Goal: Information Seeking & Learning: Learn about a topic

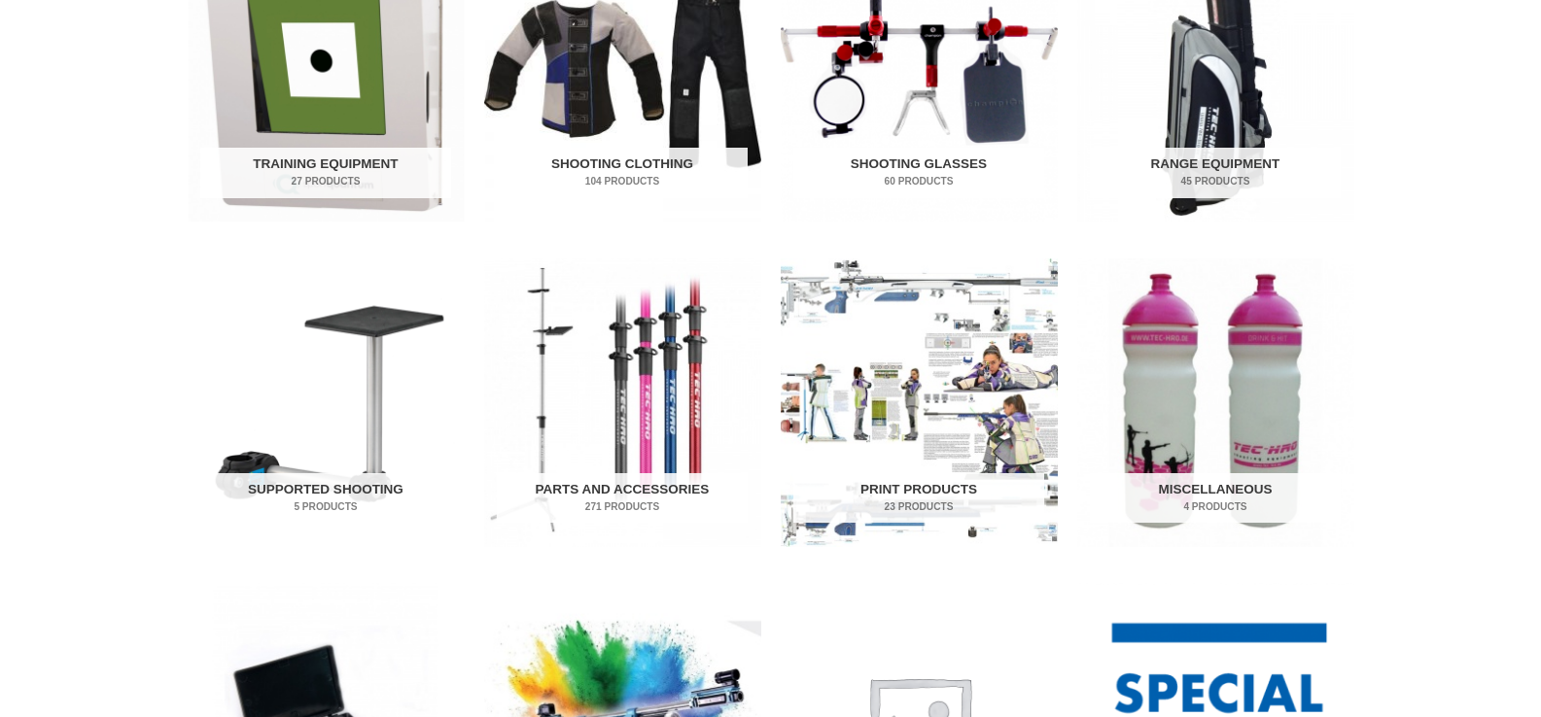
scroll to position [777, 0]
click at [621, 495] on h2 "Parts and Accessories 271 Products" at bounding box center [622, 499] width 251 height 51
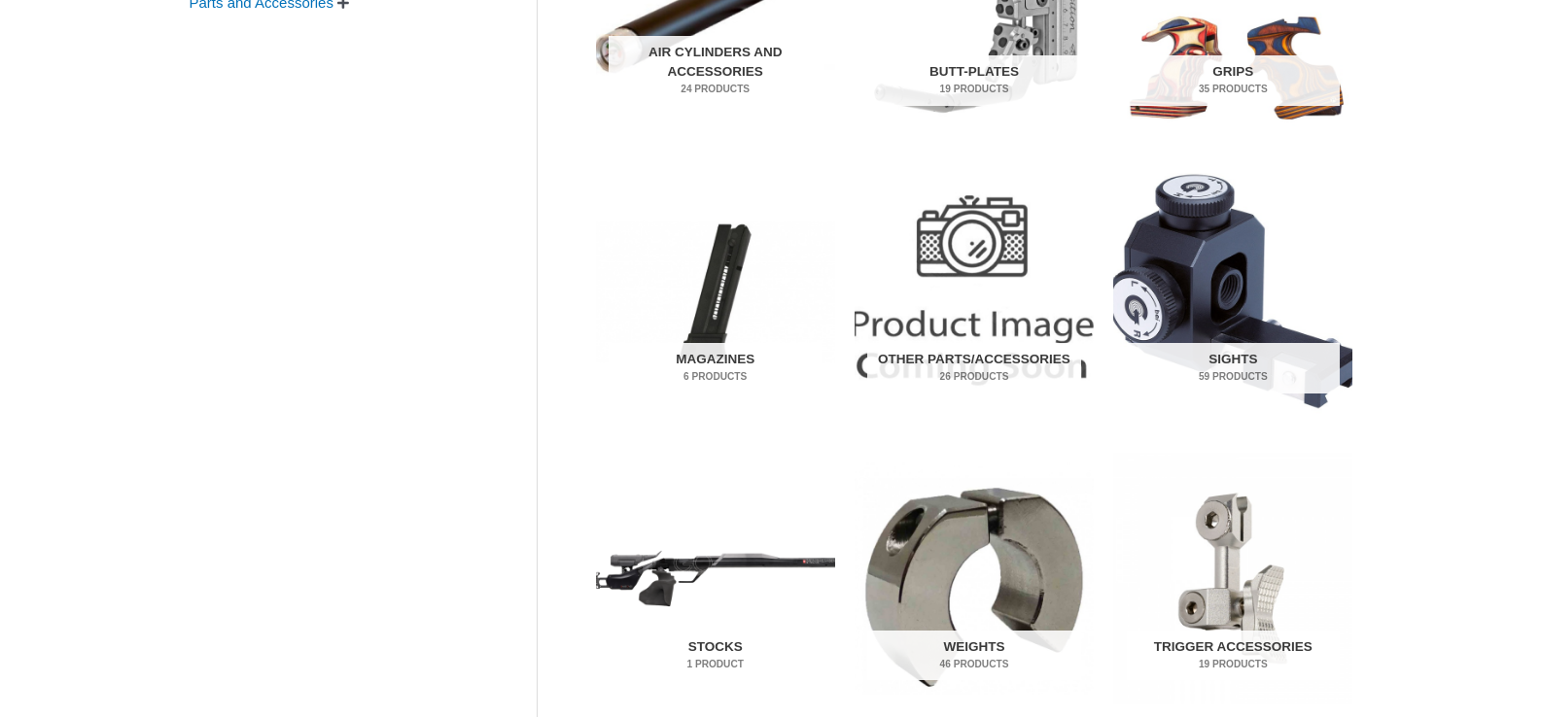
scroll to position [610, 0]
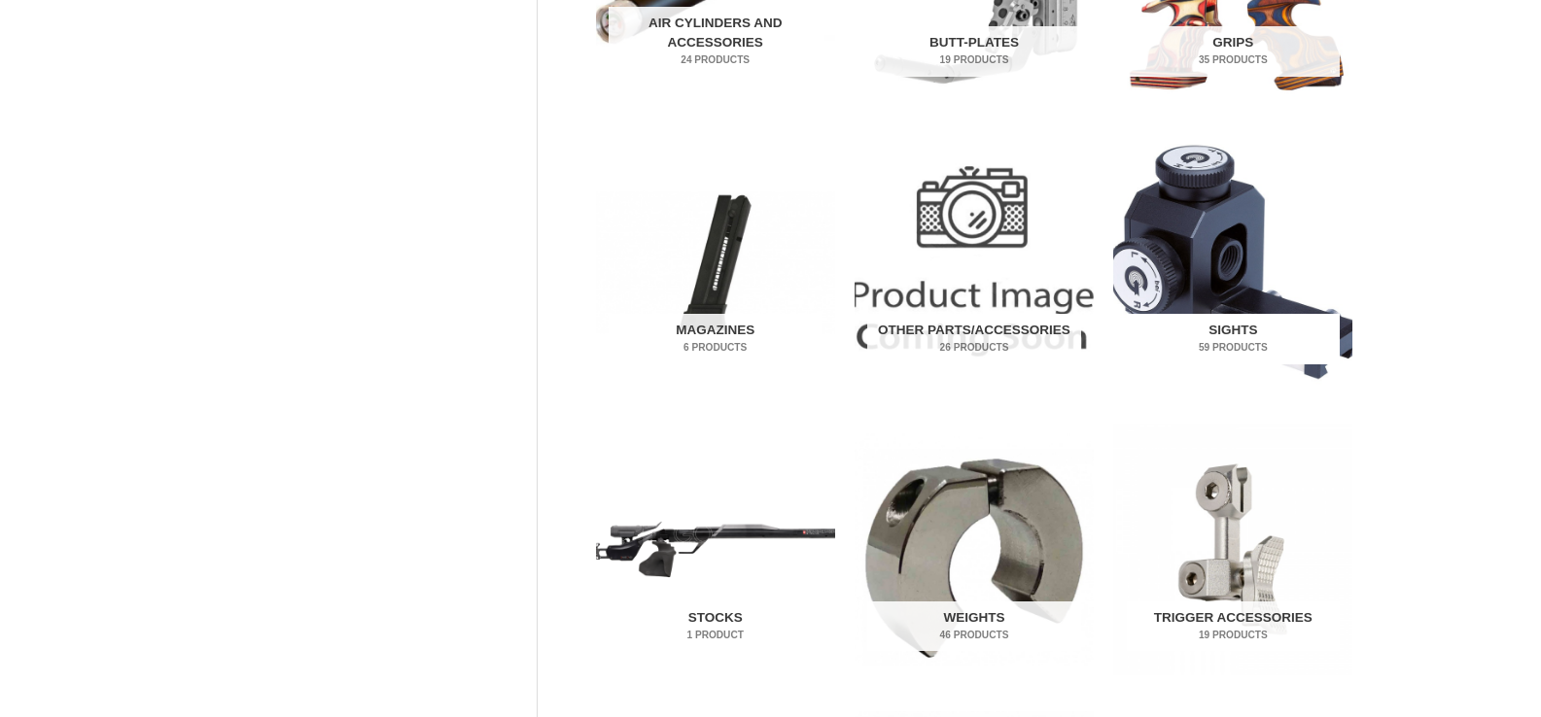
click at [1270, 340] on mark "59 Products" at bounding box center [1233, 347] width 213 height 15
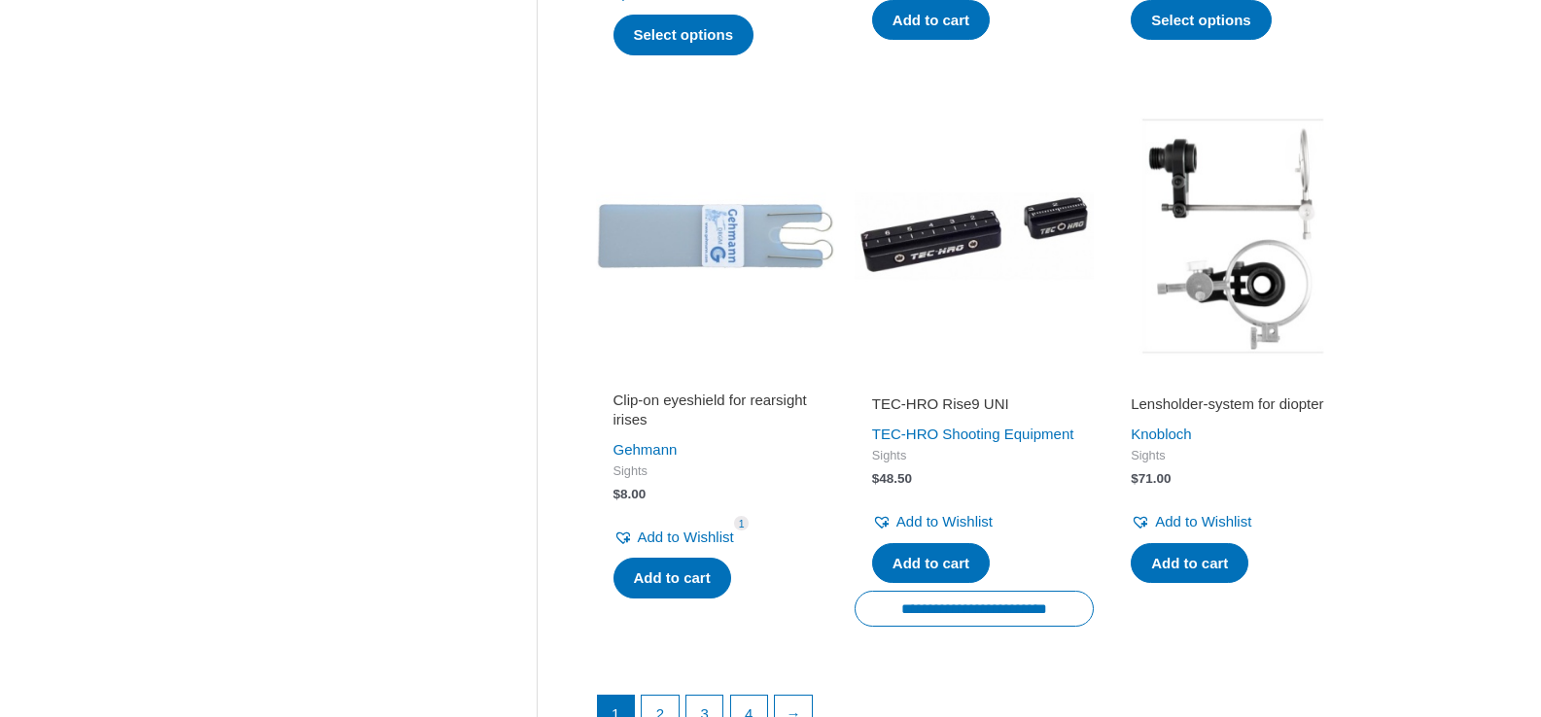
scroll to position [2545, 0]
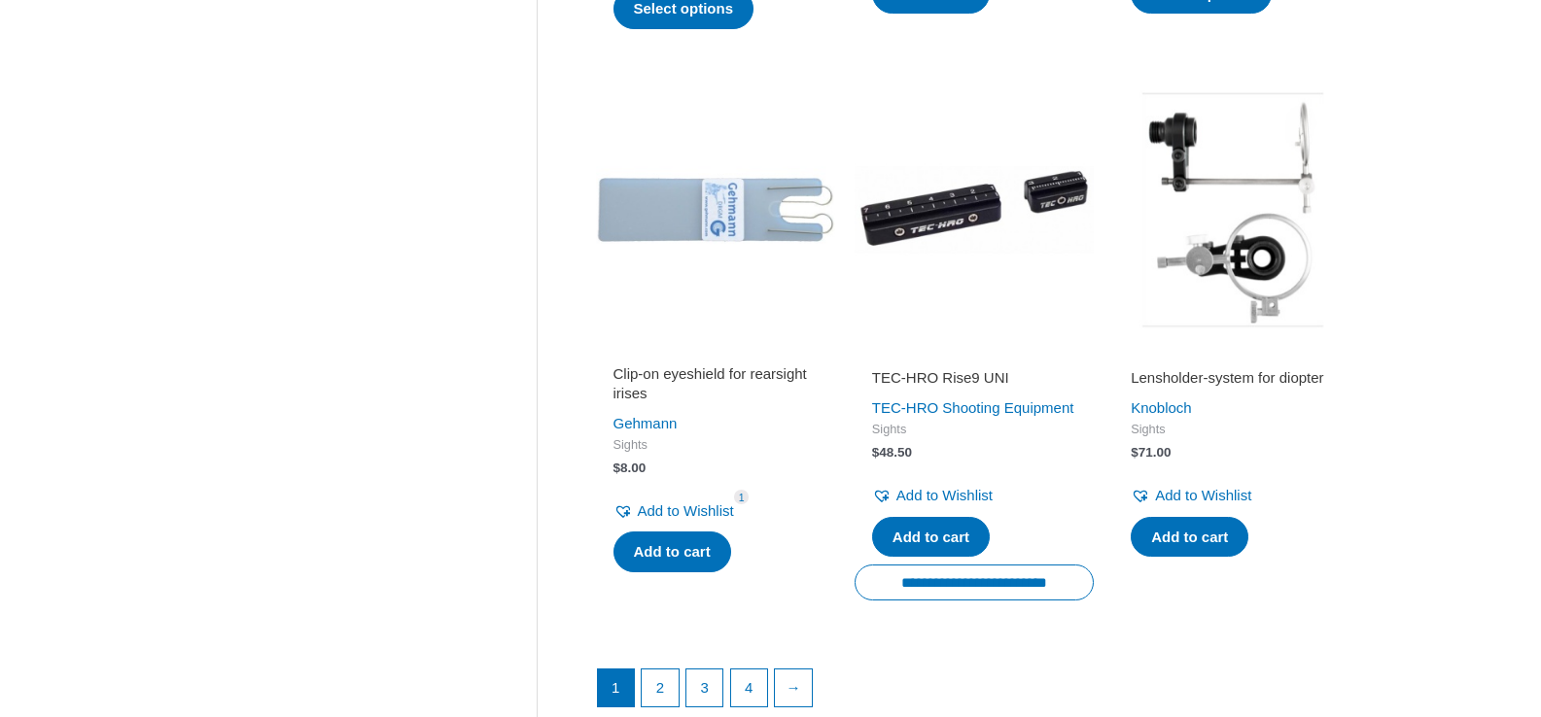
click at [930, 227] on img at bounding box center [973, 209] width 239 height 239
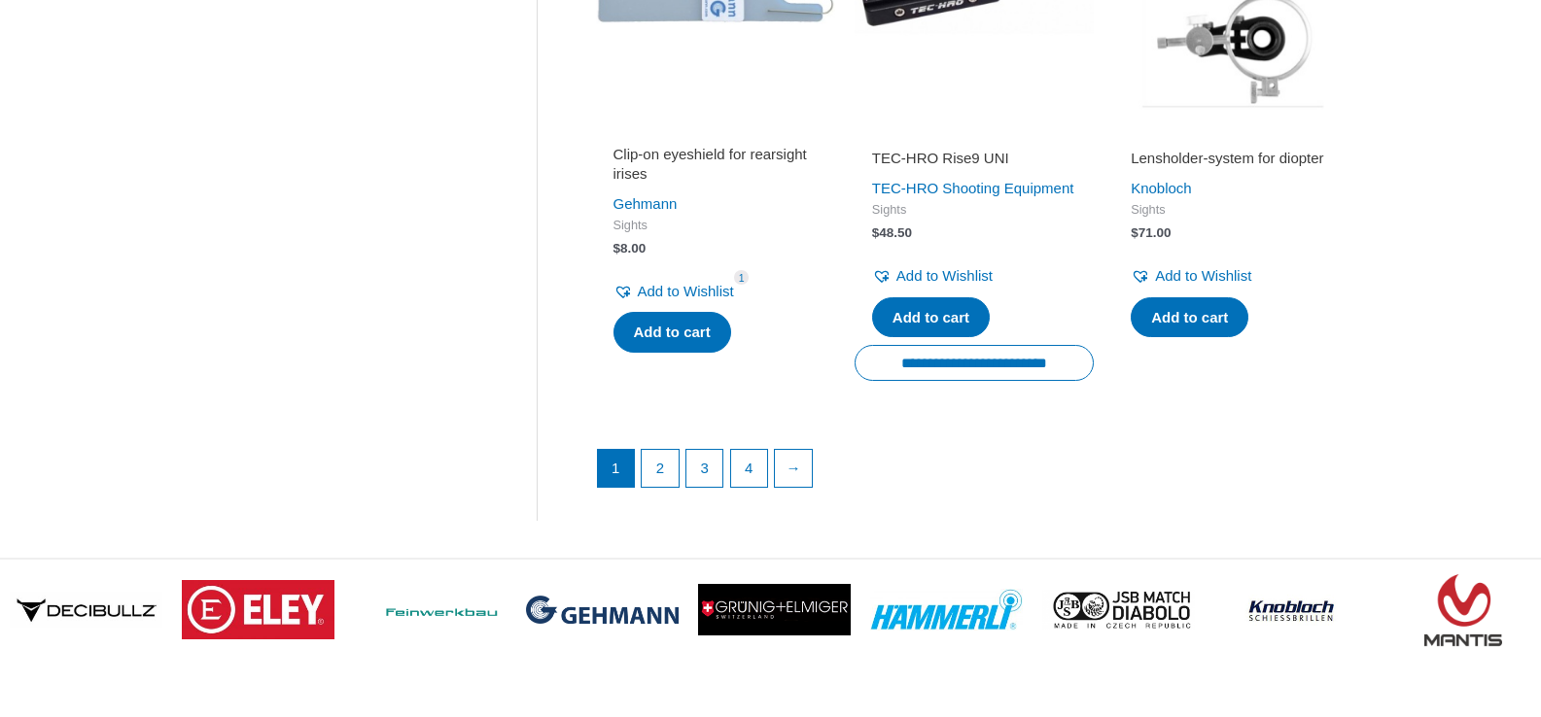
scroll to position [2764, 0]
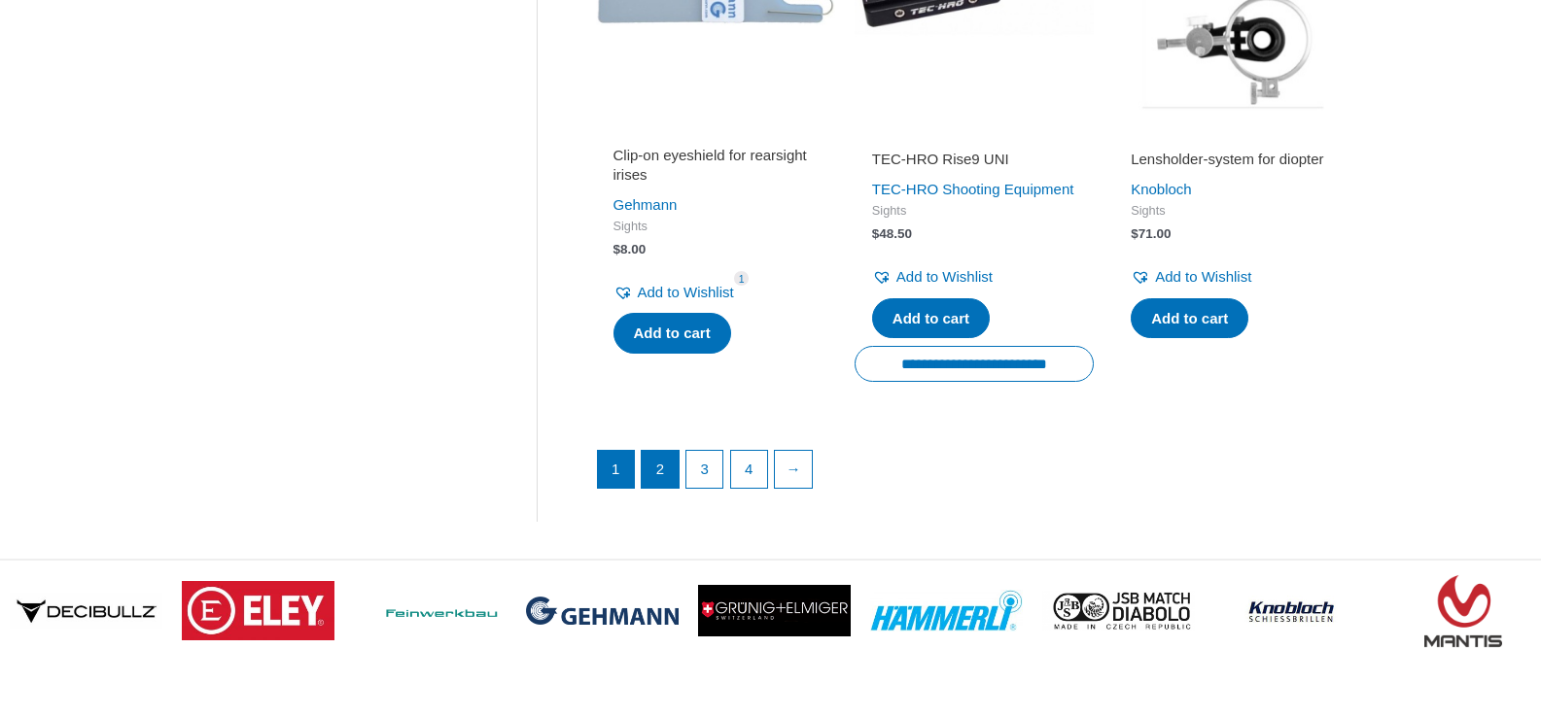
click at [652, 488] on link "2" at bounding box center [660, 469] width 37 height 37
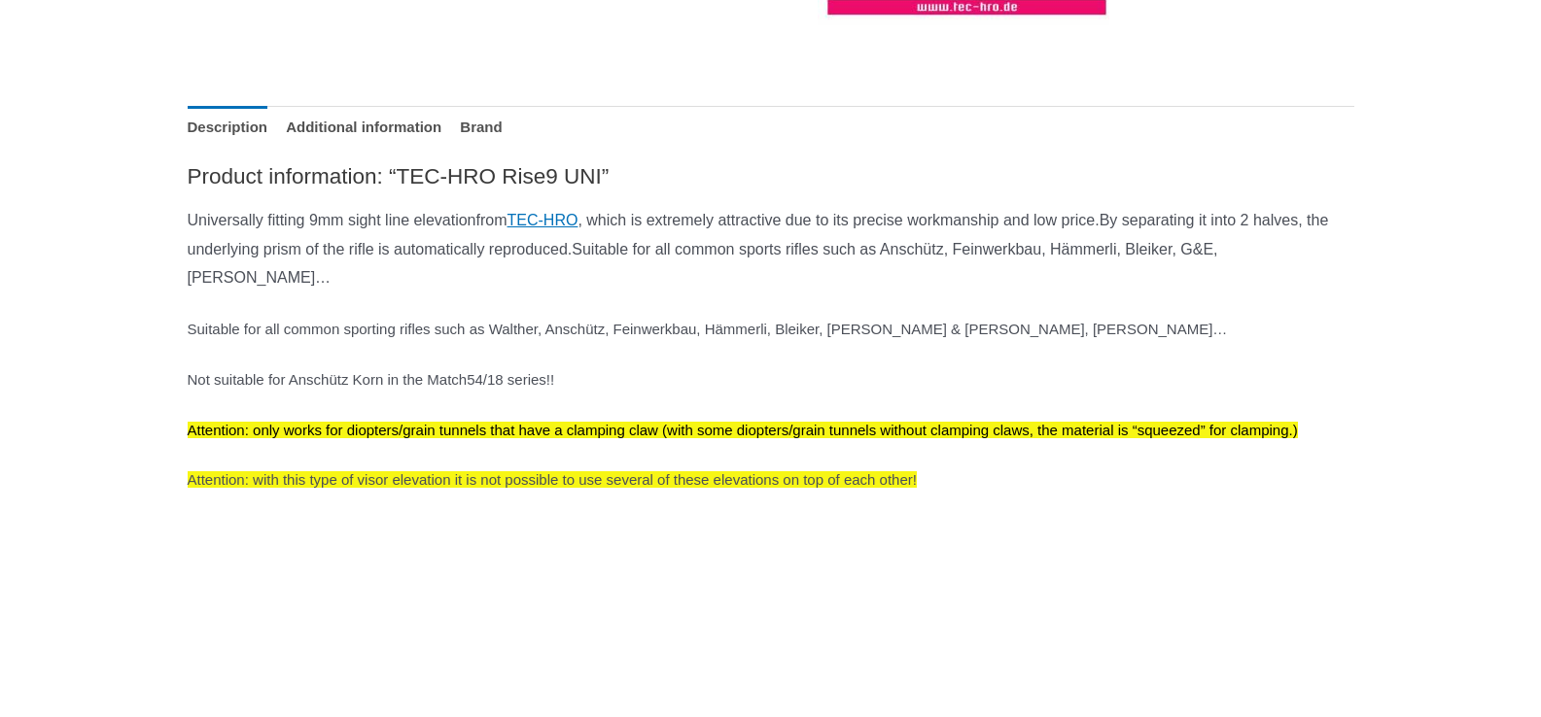
scroll to position [804, 0]
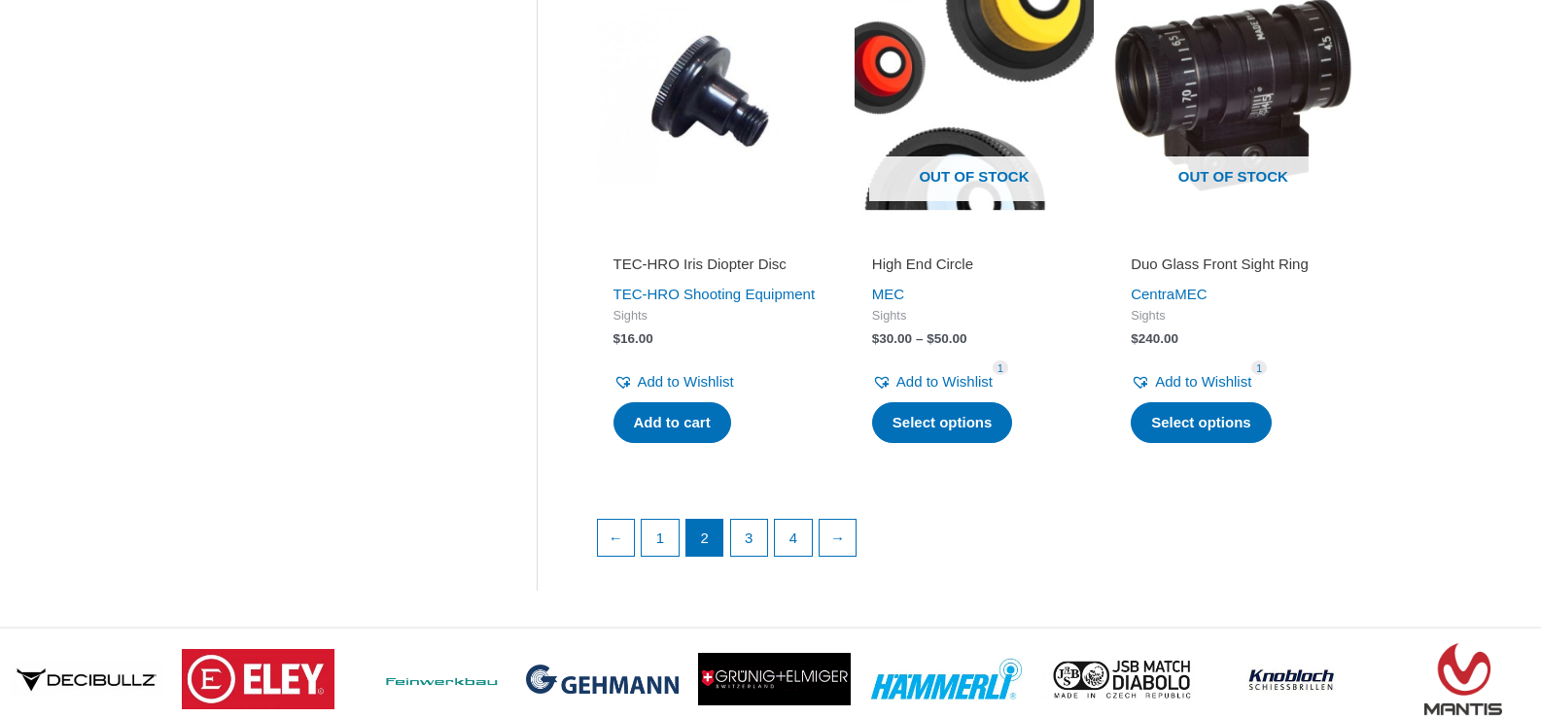
scroll to position [2732, 0]
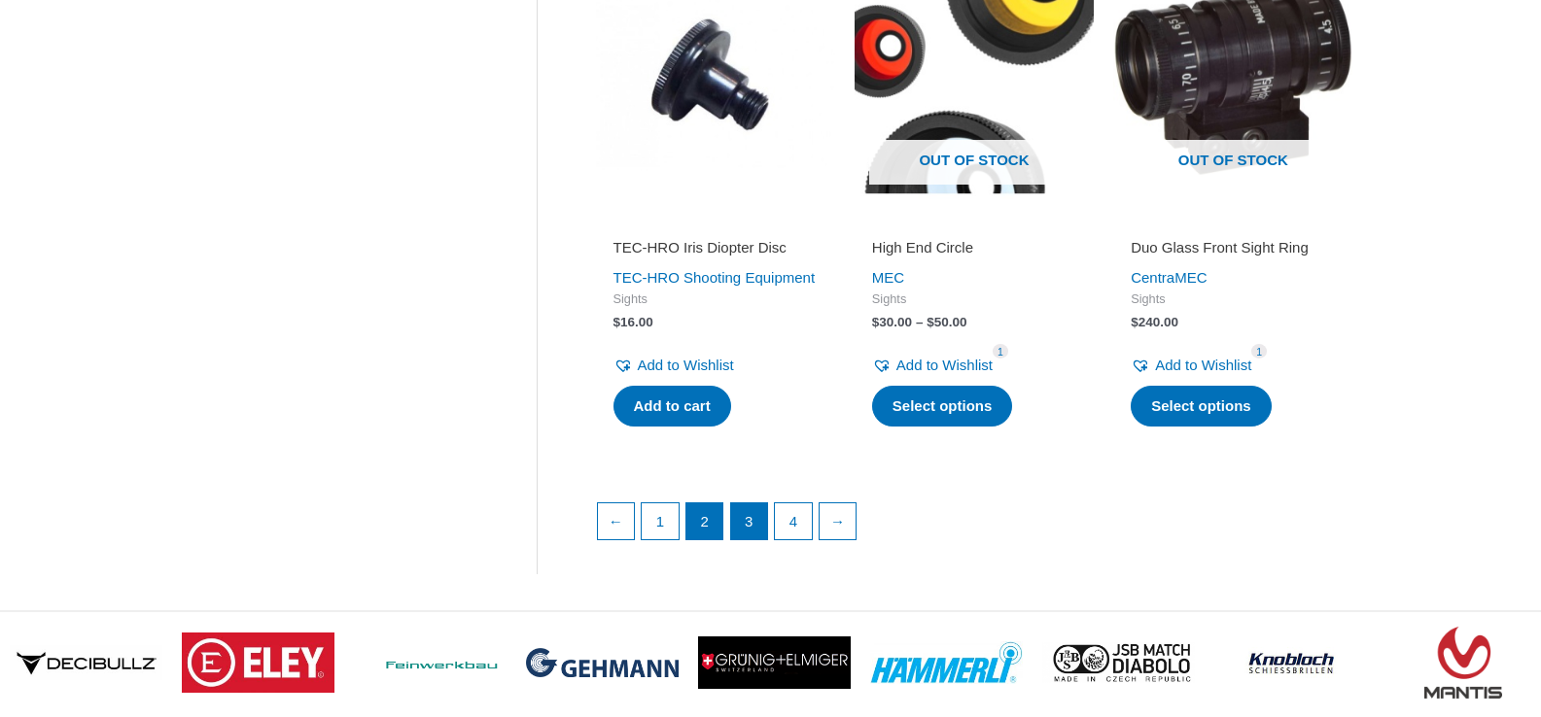
click at [751, 540] on link "3" at bounding box center [749, 522] width 37 height 37
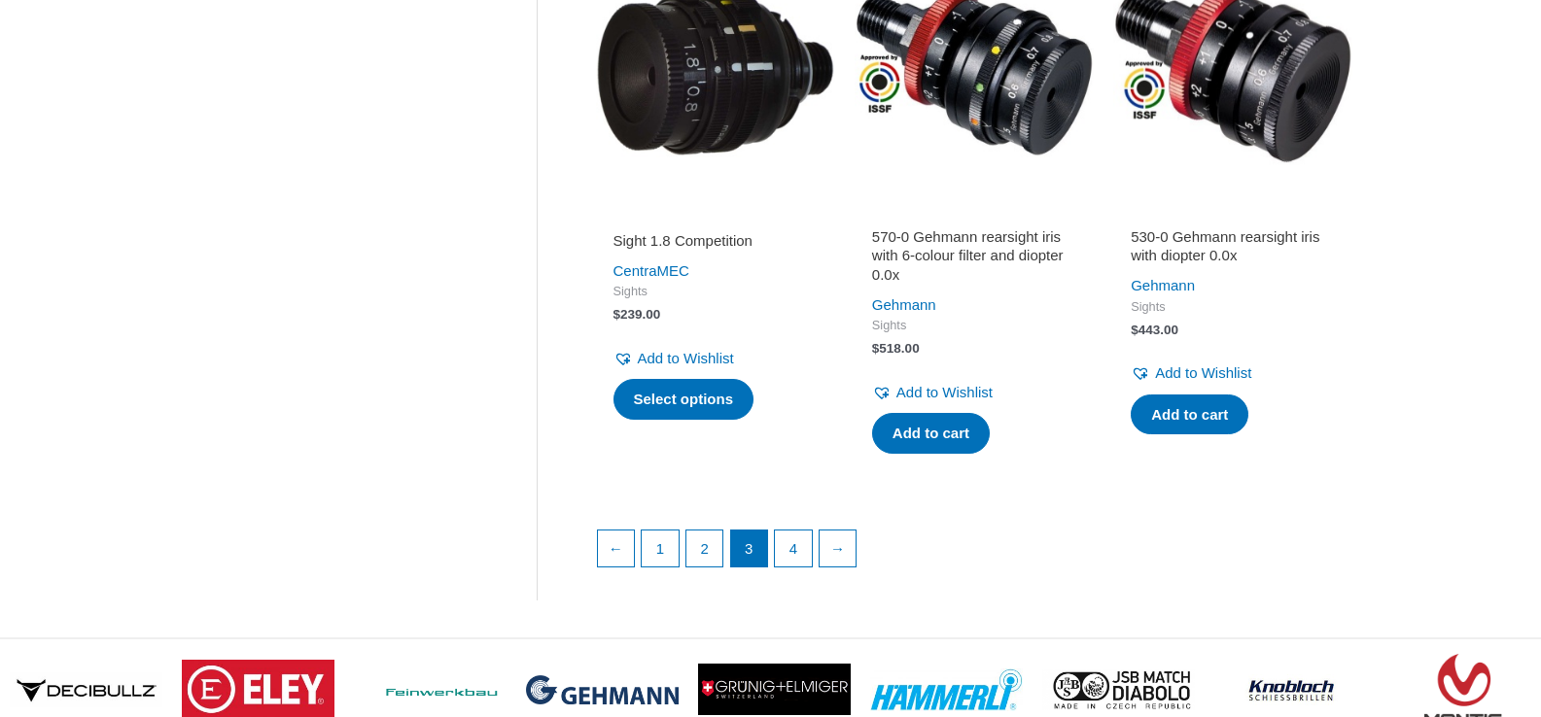
scroll to position [2750, 0]
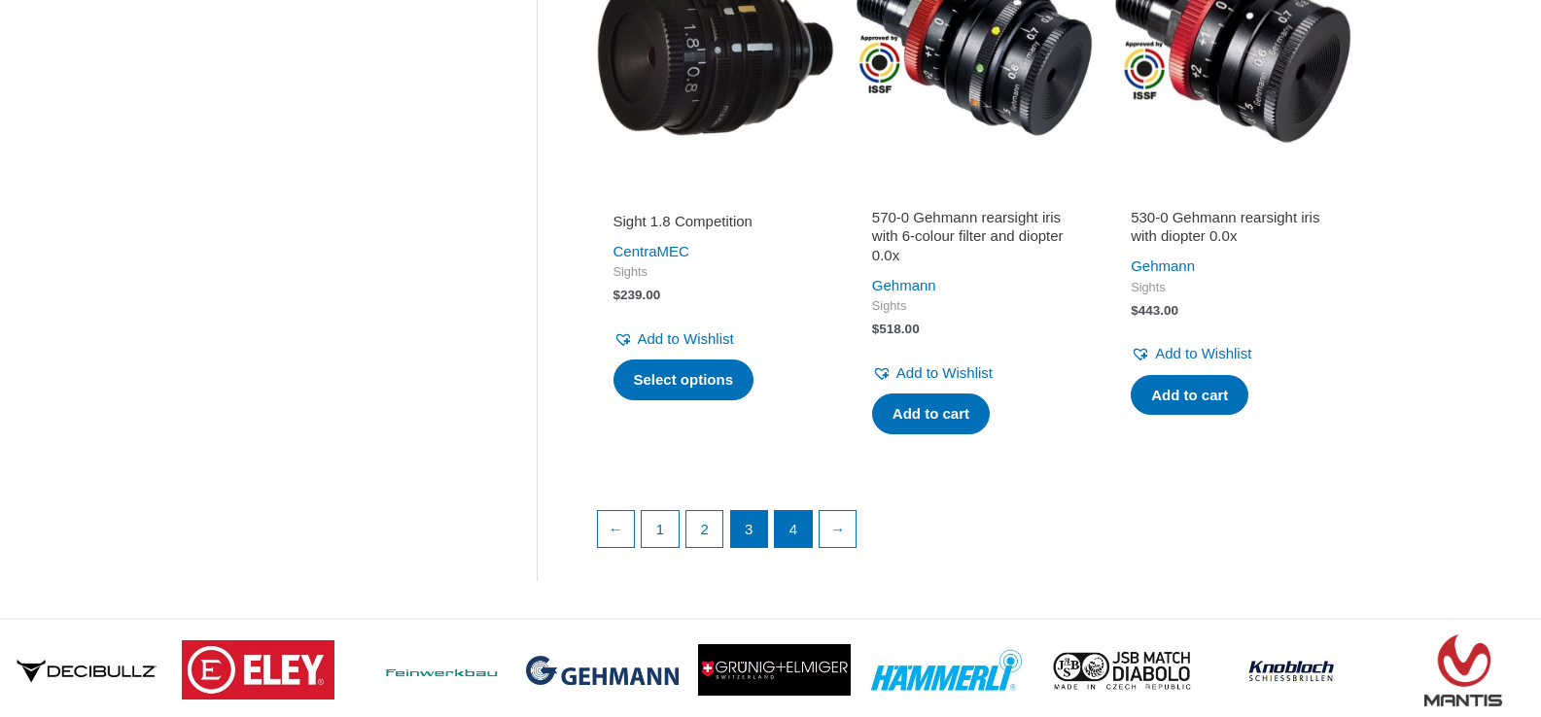
click at [799, 511] on link "4" at bounding box center [793, 529] width 37 height 37
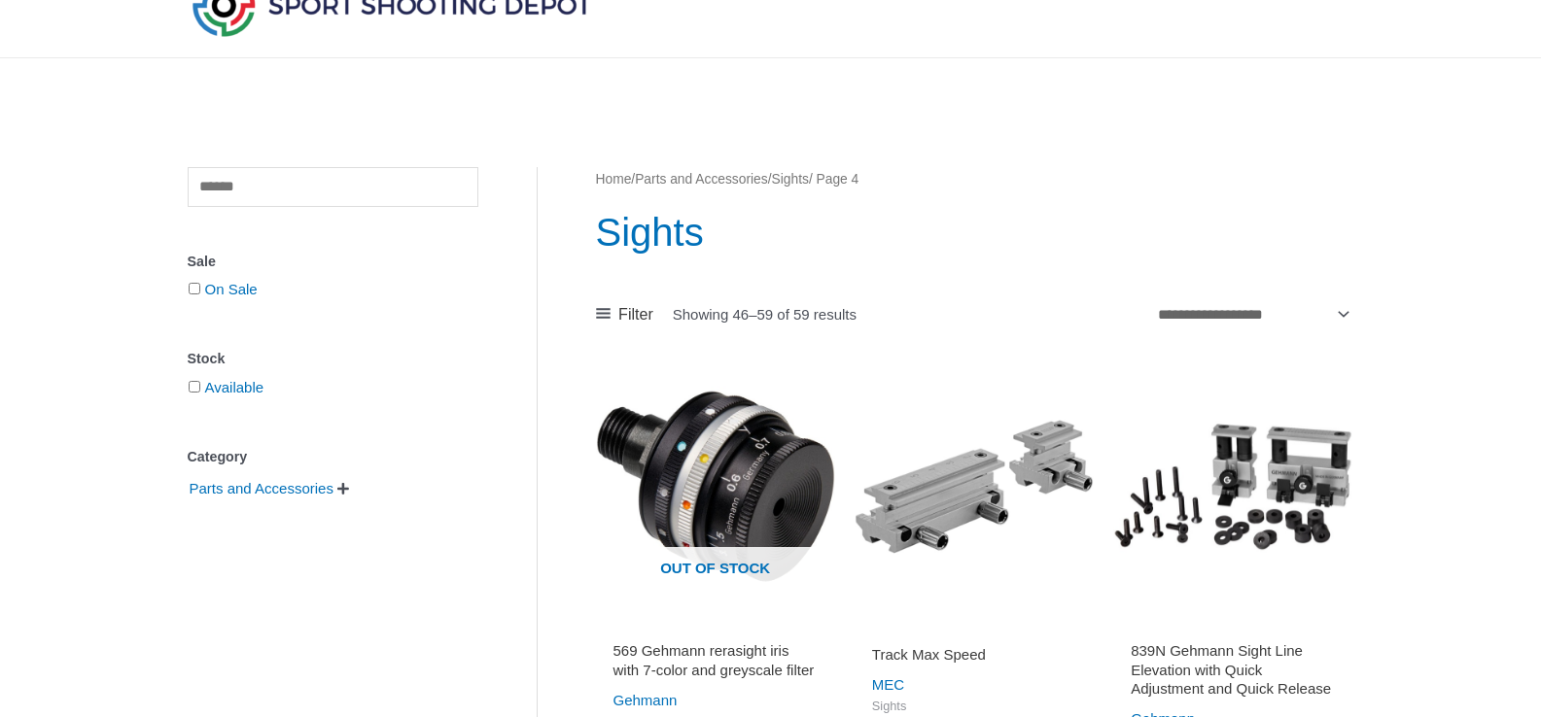
scroll to position [97, 0]
